Goal: Find specific page/section: Find specific page/section

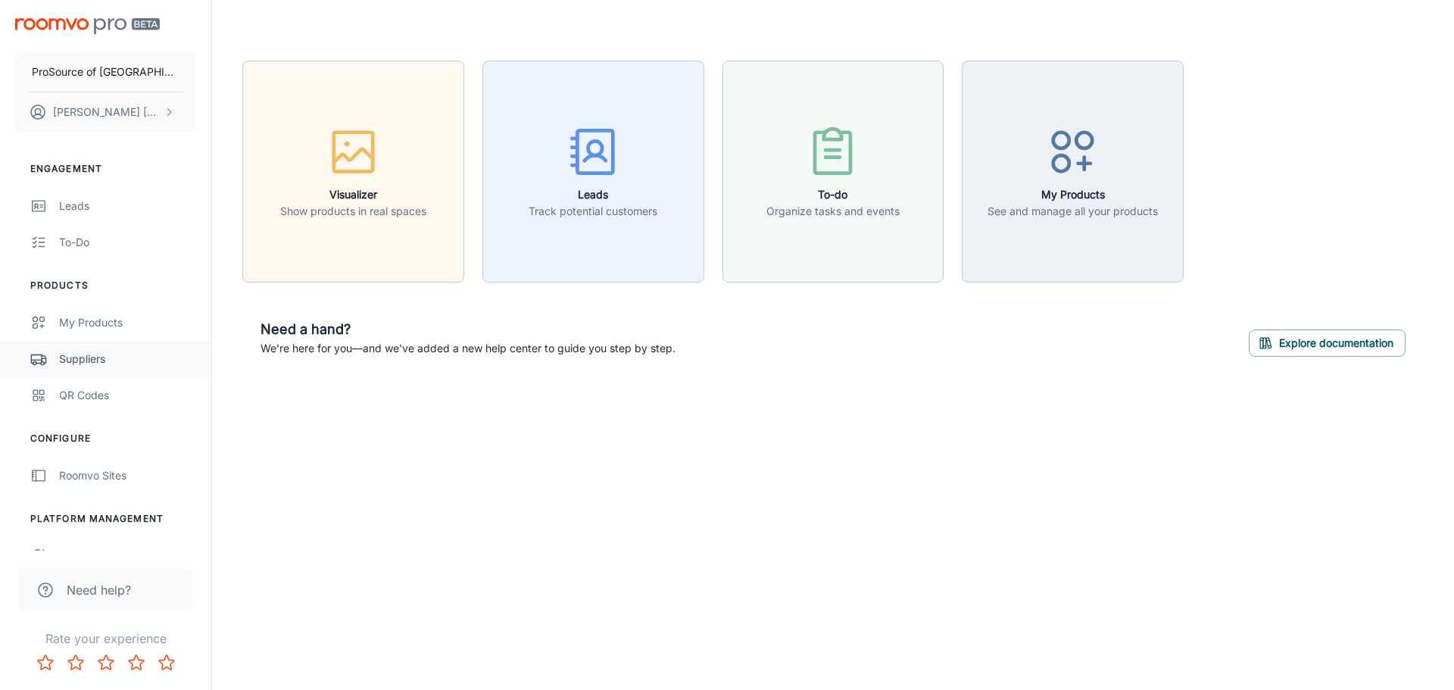
click at [88, 360] on div "Suppliers" at bounding box center [127, 359] width 137 height 17
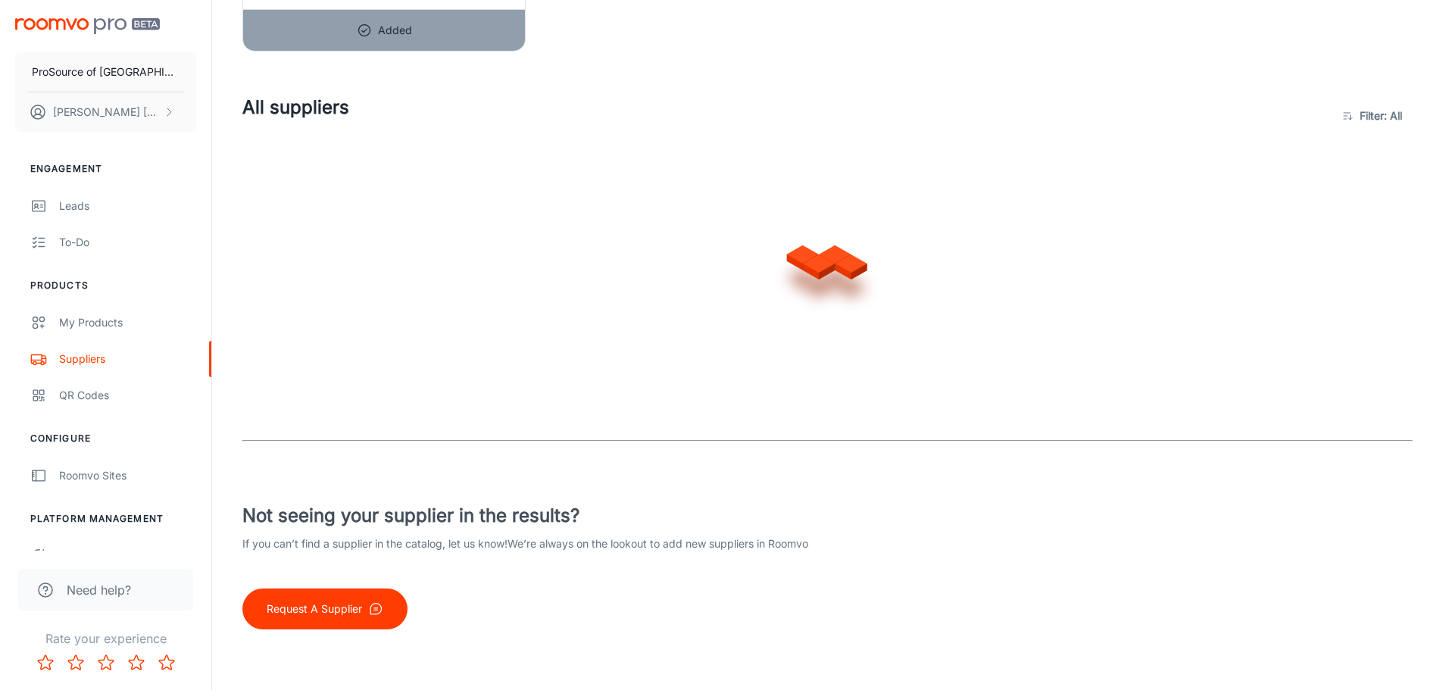
scroll to position [303, 0]
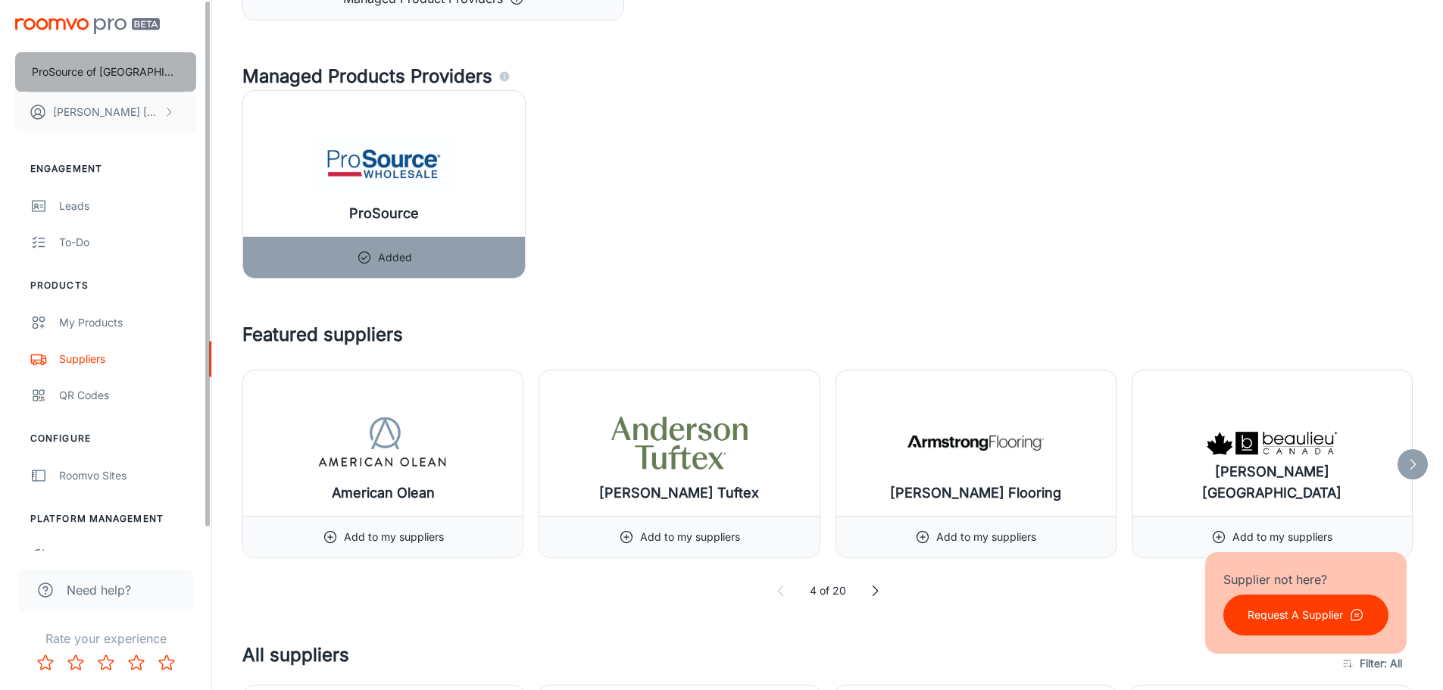
click at [133, 66] on p "ProSource of [GEOGRAPHIC_DATA]" at bounding box center [106, 72] width 148 height 17
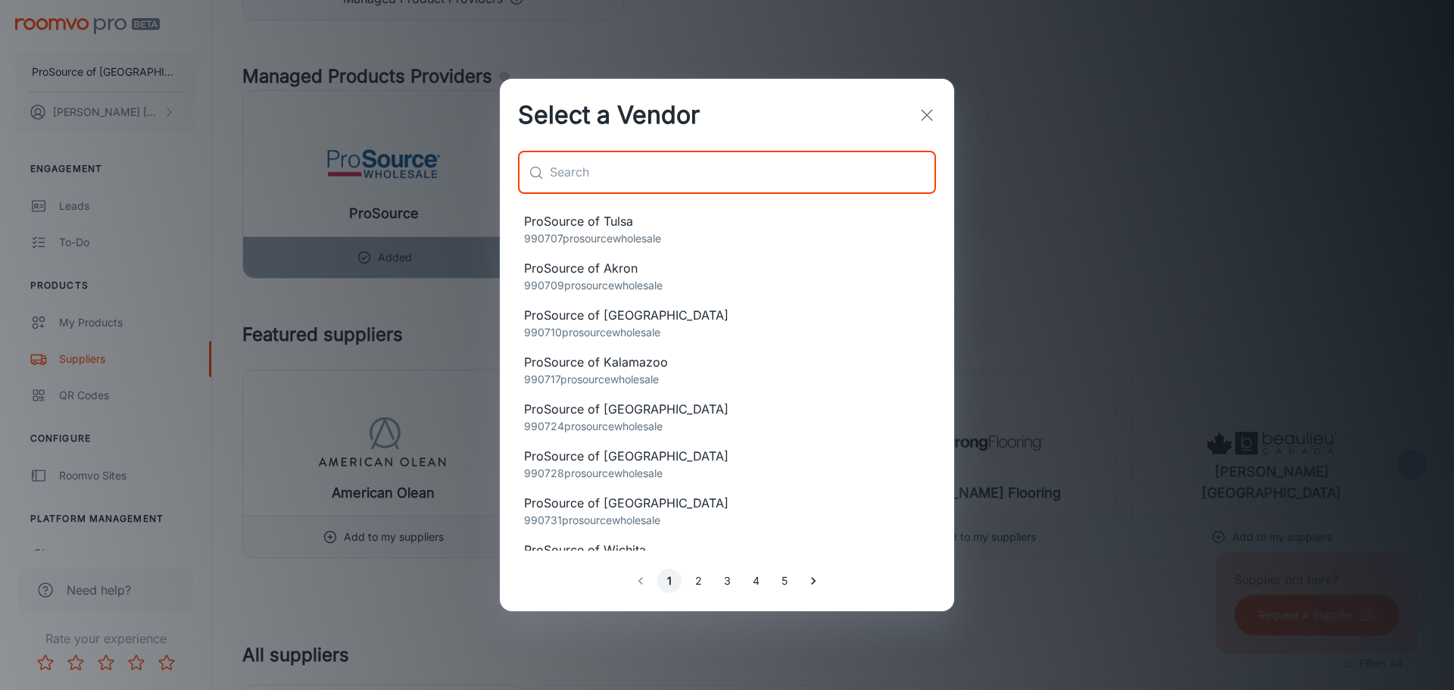
click at [646, 164] on input "text" at bounding box center [743, 172] width 386 height 42
type input "vero beach"
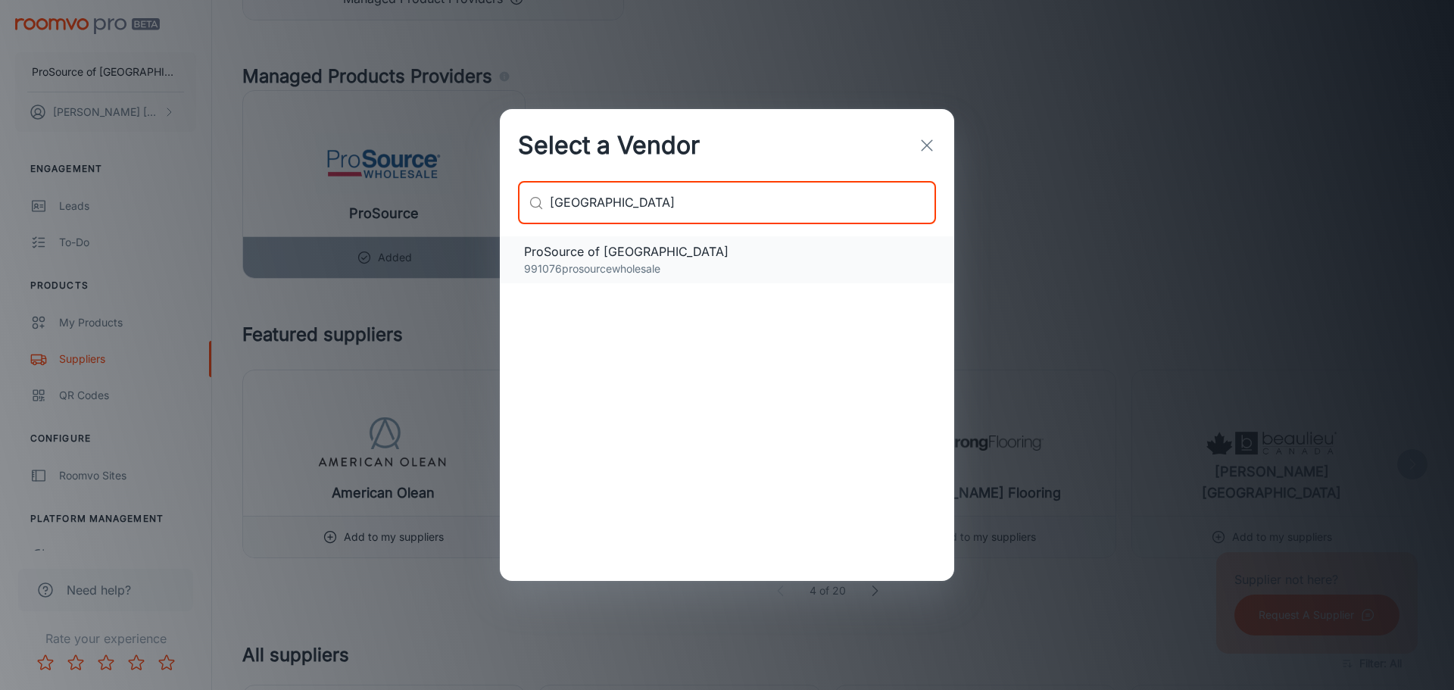
click at [686, 251] on span "ProSource of [GEOGRAPHIC_DATA]" at bounding box center [727, 251] width 406 height 18
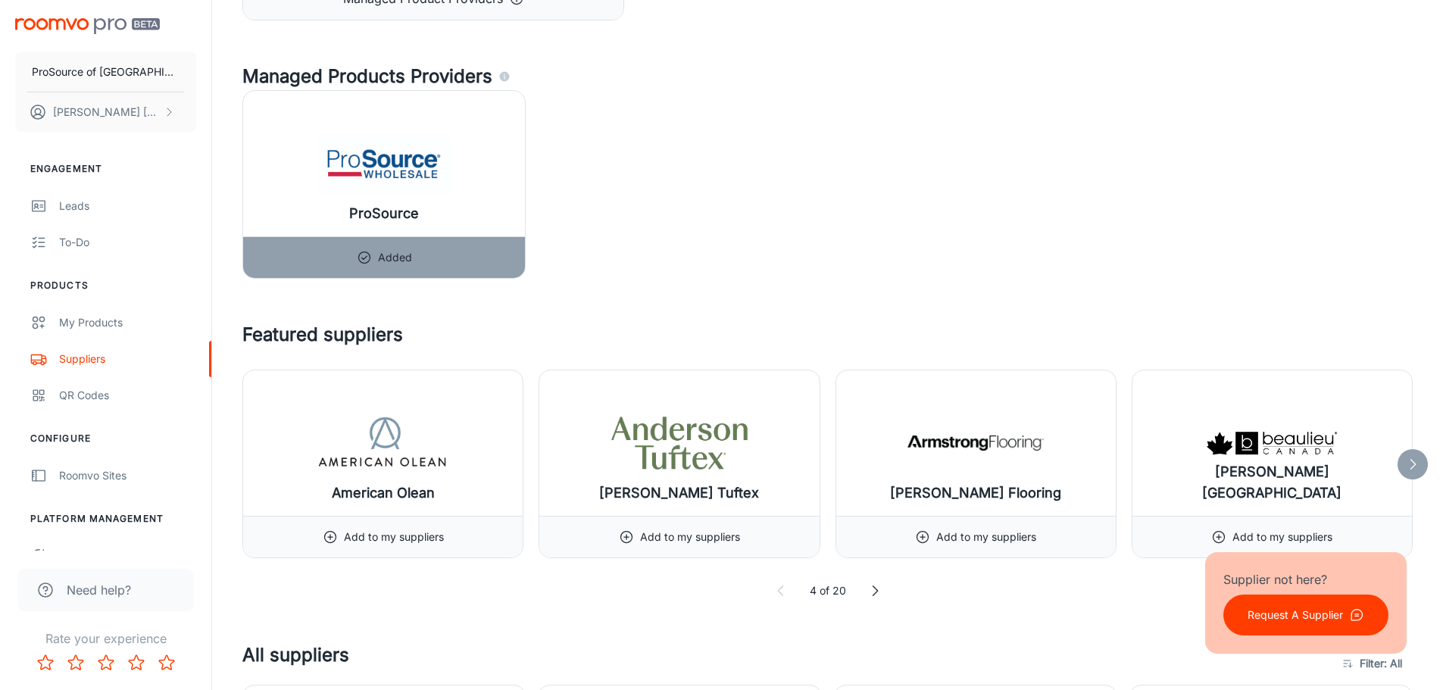
scroll to position [0, 0]
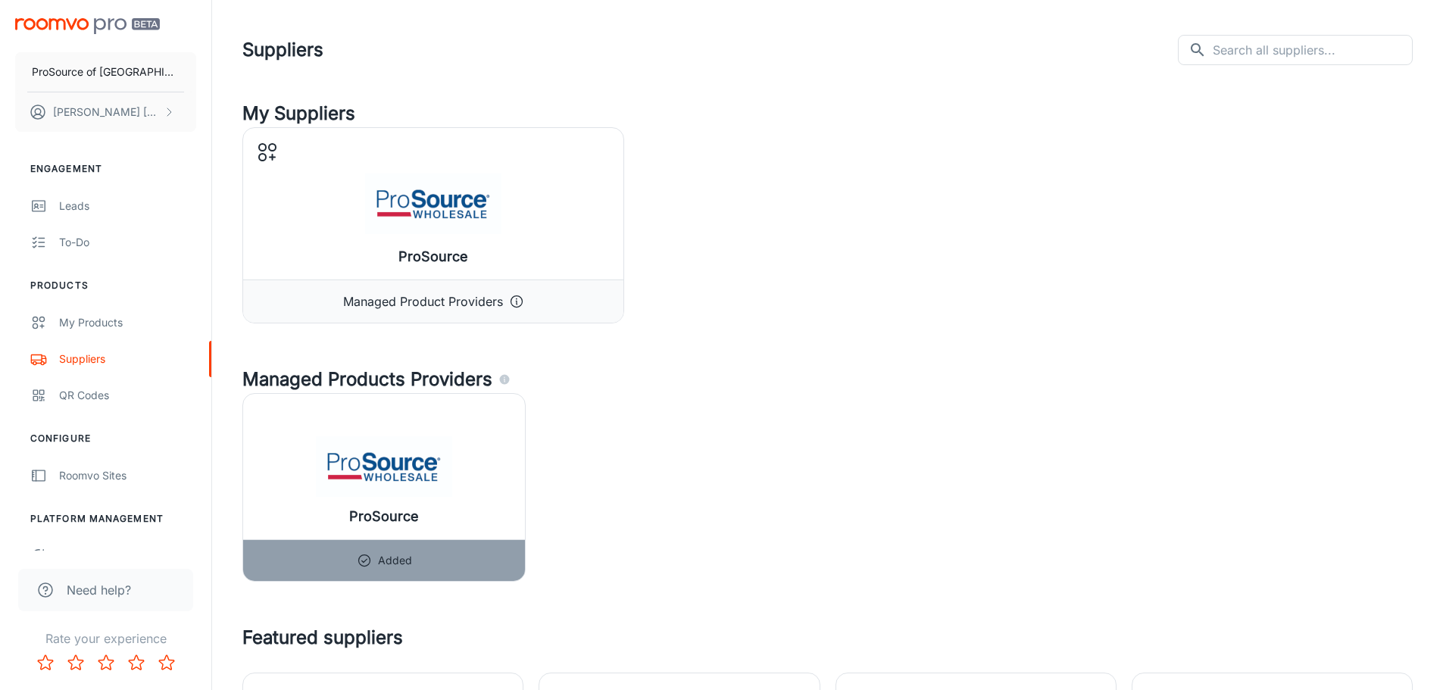
click at [789, 130] on div "ProSource Configure Provider Managed Product Providers" at bounding box center [827, 225] width 1170 height 196
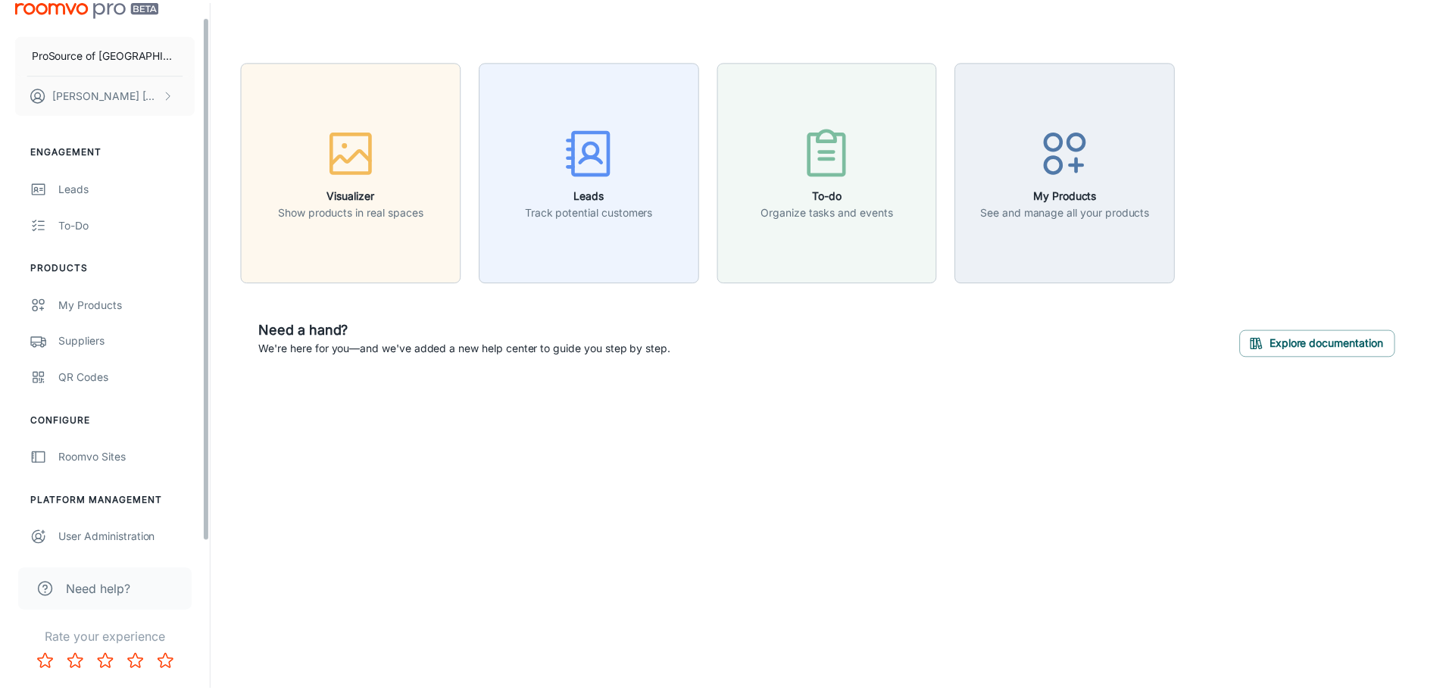
scroll to position [23, 0]
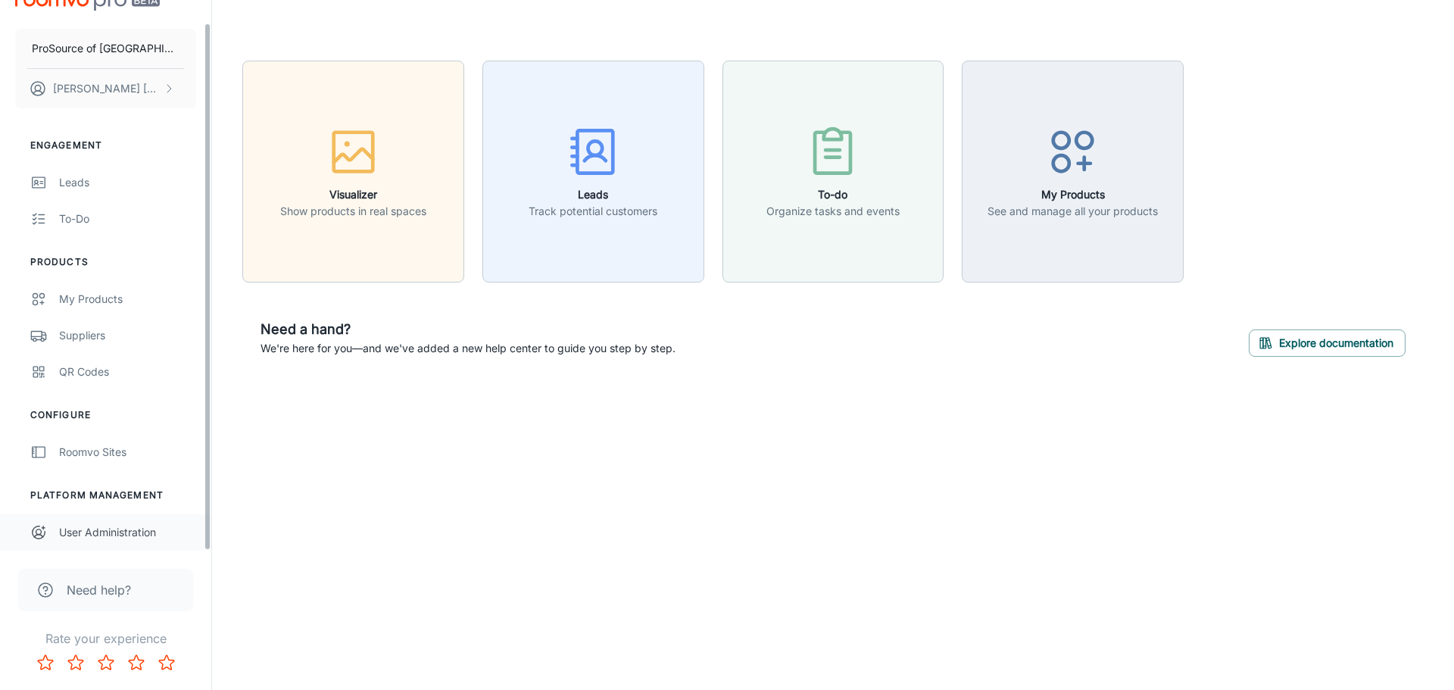
click at [110, 542] on link "User Administration" at bounding box center [105, 532] width 211 height 36
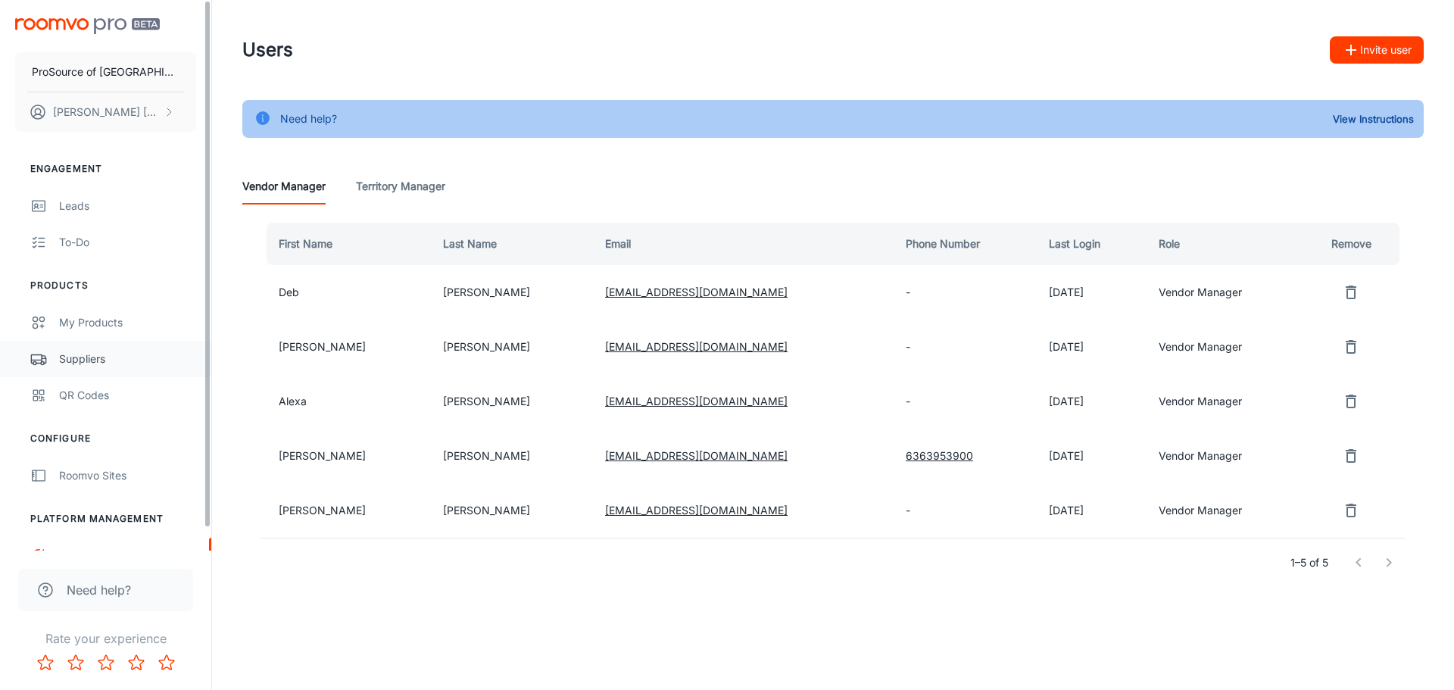
click at [114, 356] on div "Suppliers" at bounding box center [127, 359] width 137 height 17
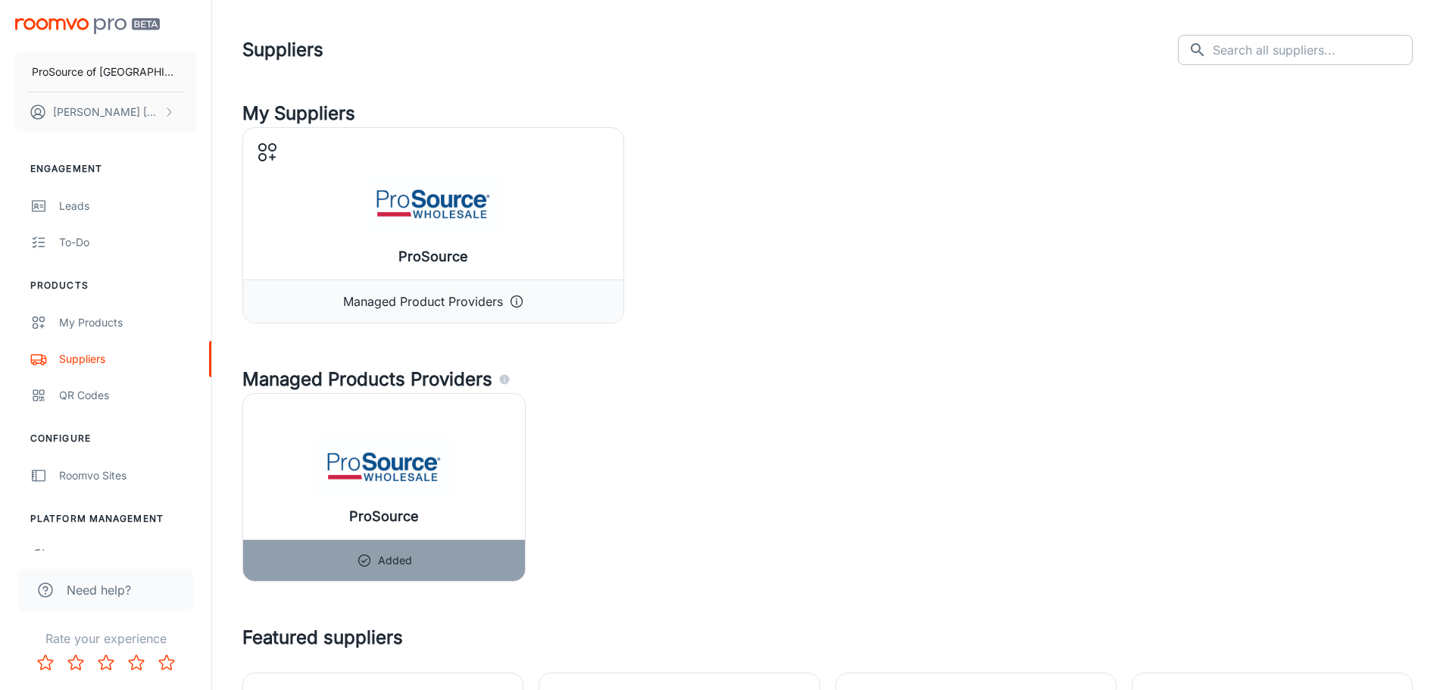
click at [1285, 54] on input "text" at bounding box center [1313, 50] width 200 height 30
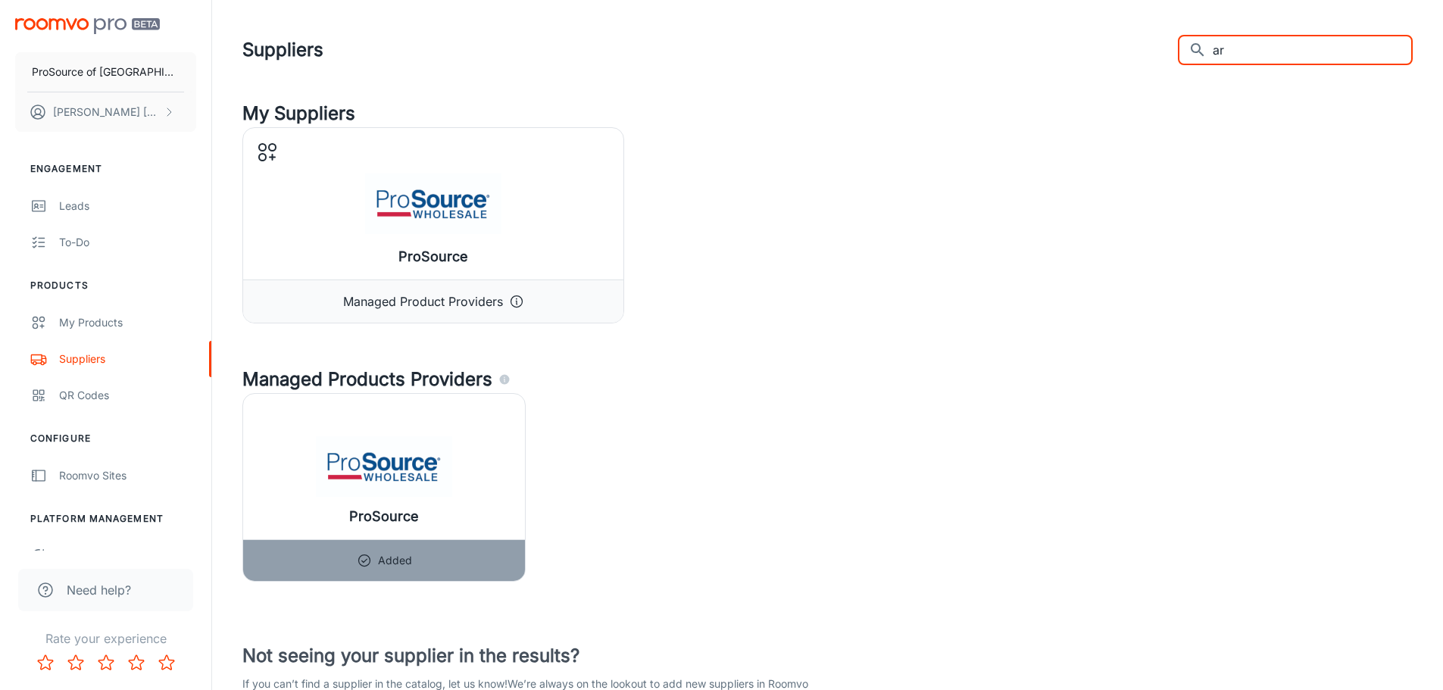
type input "a"
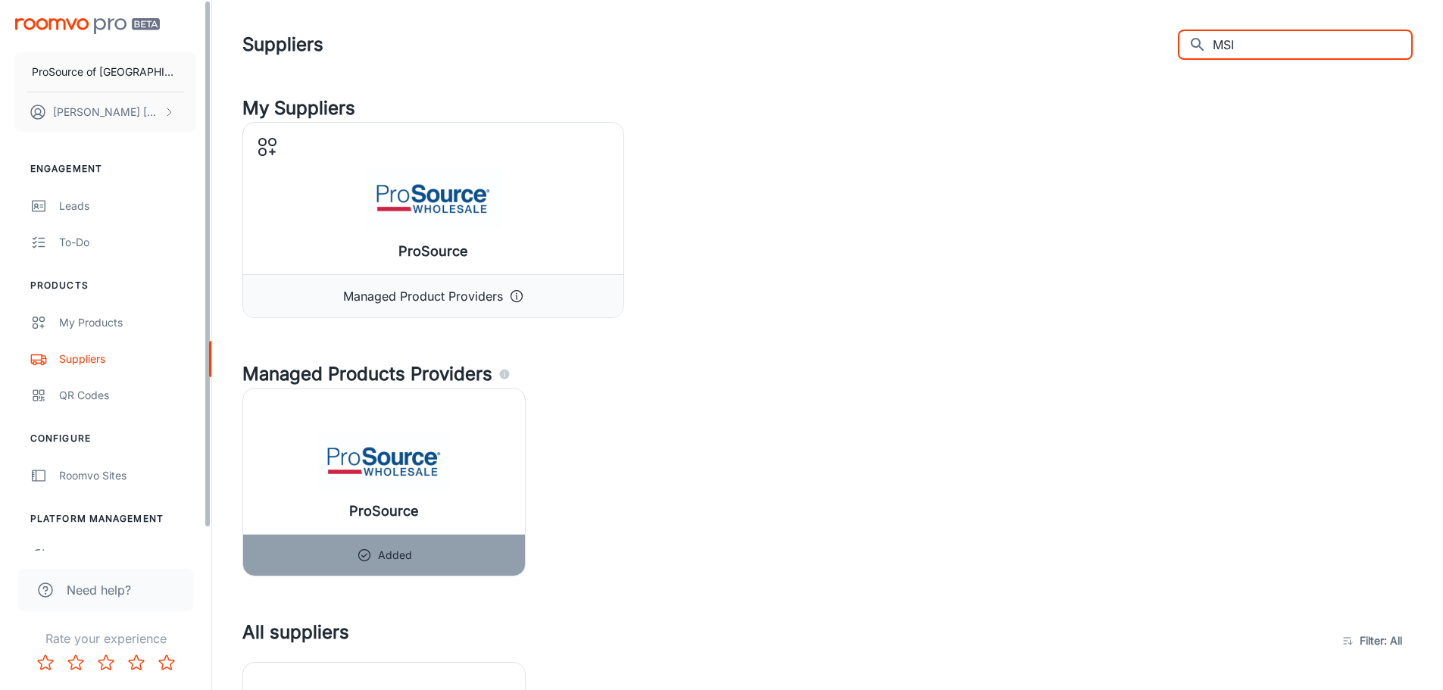
scroll to position [379, 0]
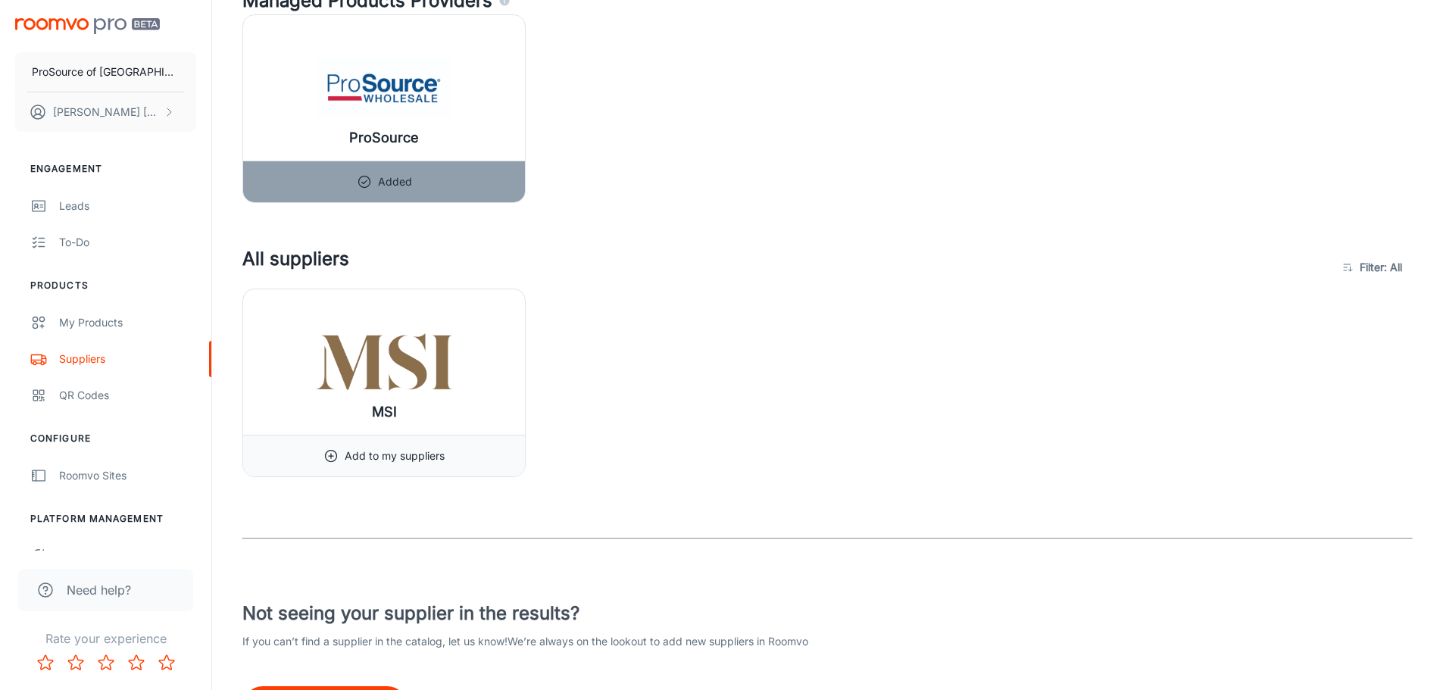
type input "MSI"
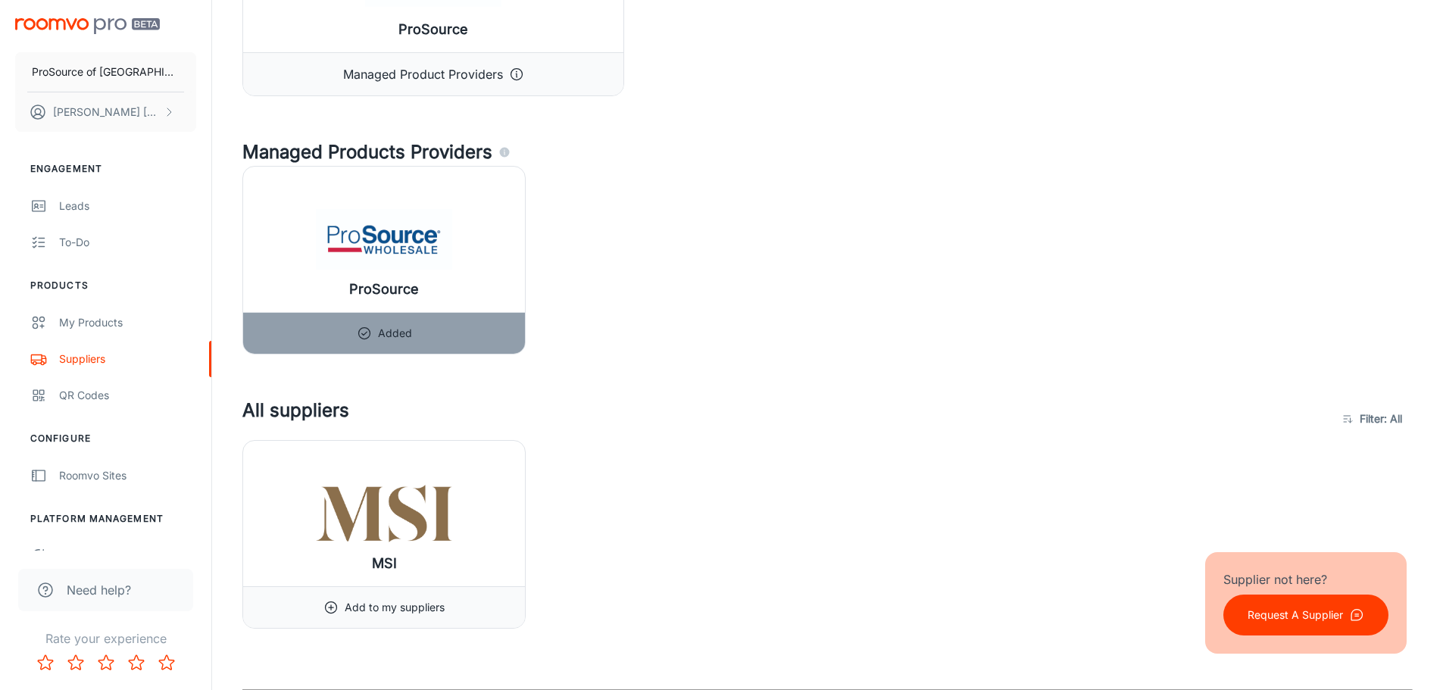
scroll to position [303, 0]
